Goal: Task Accomplishment & Management: Manage account settings

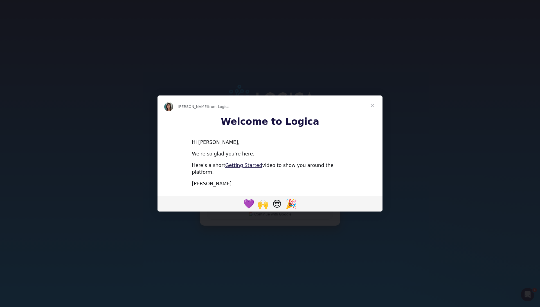
click at [374, 109] on span "Close" at bounding box center [373, 105] width 20 height 20
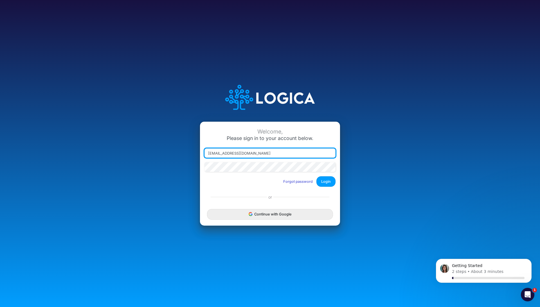
click at [287, 149] on input "user+qa2@logica.cloud" at bounding box center [270, 153] width 131 height 10
click at [326, 149] on input "user+qa2@logica.cloud" at bounding box center [270, 153] width 131 height 10
type input "thiago.fraxe+cq@logica.cloud"
click at [365, 187] on div "Welcome, Please sign in to your account below. thiago.fraxe+cq@logica.cloud For…" at bounding box center [270, 153] width 360 height 160
click at [332, 182] on button "Login" at bounding box center [326, 181] width 19 height 10
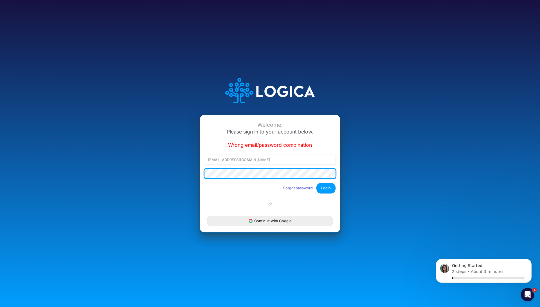
click at [317, 183] on button "Login" at bounding box center [326, 188] width 19 height 10
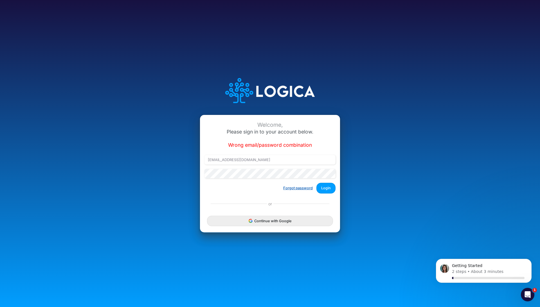
click at [291, 188] on button "Forgot password" at bounding box center [298, 187] width 37 height 9
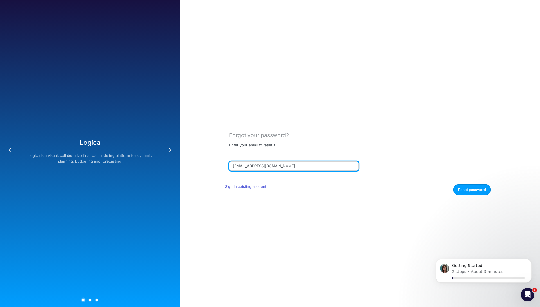
click at [286, 167] on input "user+qa2@logica.cloud" at bounding box center [293, 166] width 129 height 10
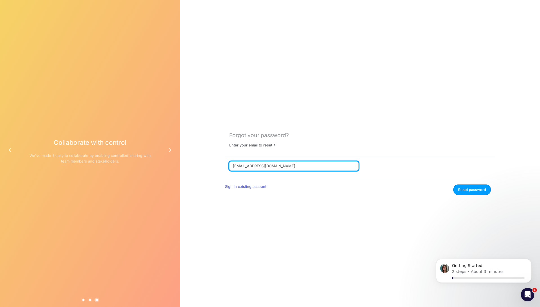
drag, startPoint x: 276, startPoint y: 164, endPoint x: 279, endPoint y: 168, distance: 5.8
click at [276, 164] on input "thiago.fraxe+testaccount@logica.cloud" at bounding box center [293, 166] width 129 height 10
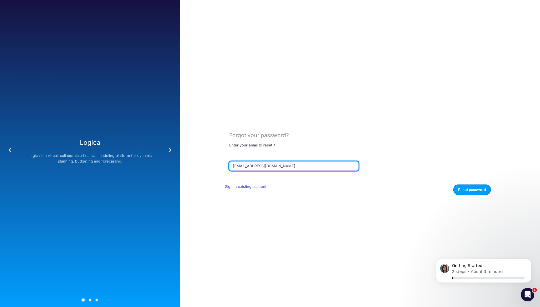
type input "thiago.fraxe+cq@logica.cloud"
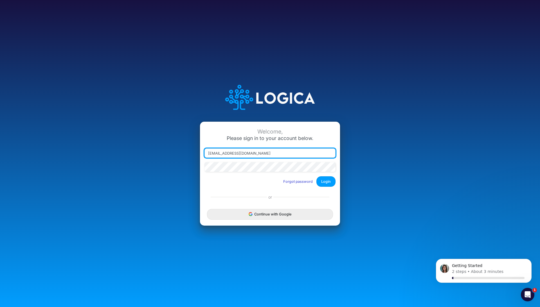
click at [325, 156] on input "user+qa2@logica.cloud" at bounding box center [270, 153] width 131 height 10
click at [205, 158] on div at bounding box center [205, 158] width 0 height 0
type input "thiago.fraxe+proforma@logica.cloud"
click at [324, 181] on button "Login" at bounding box center [326, 181] width 19 height 10
